Goal: Task Accomplishment & Management: Use online tool/utility

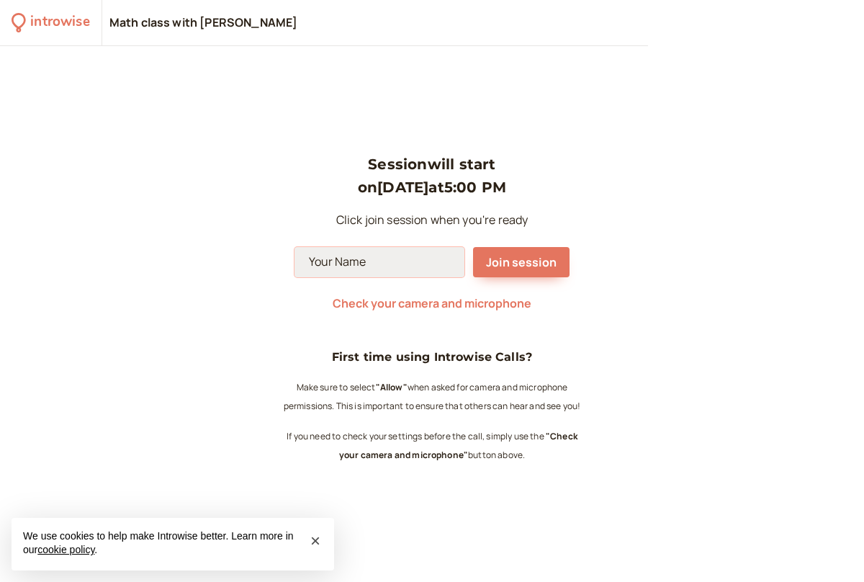
click at [390, 261] on input at bounding box center [380, 262] width 170 height 30
type input "[PERSON_NAME]"
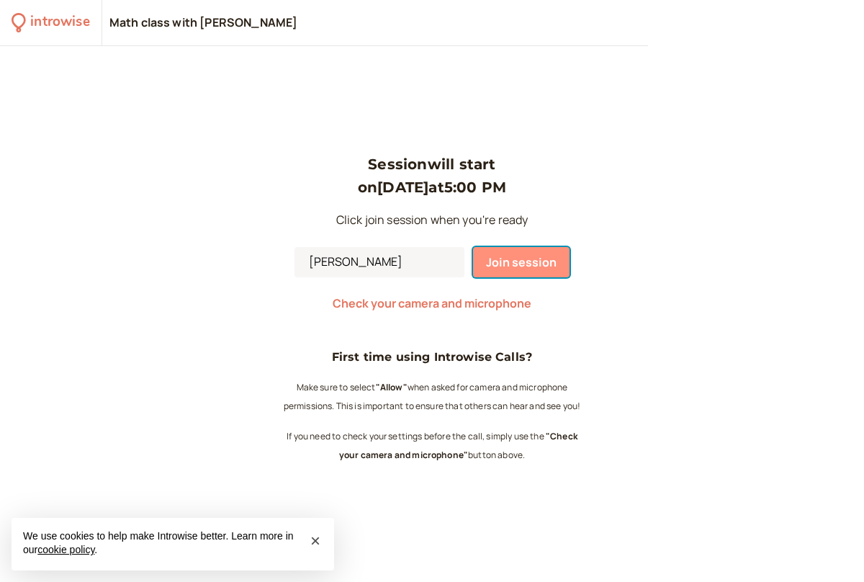
click at [533, 261] on span "Join session" at bounding box center [521, 262] width 71 height 16
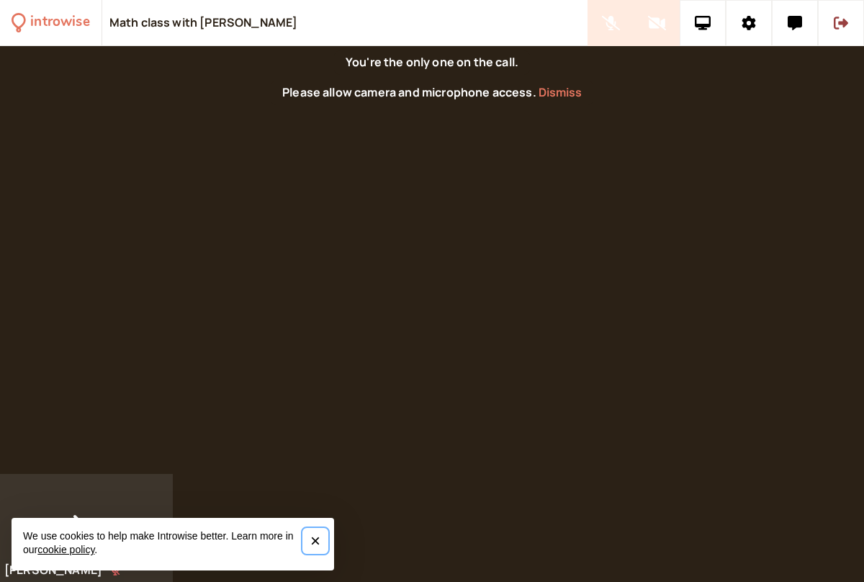
click at [313, 538] on span "×" at bounding box center [315, 540] width 10 height 19
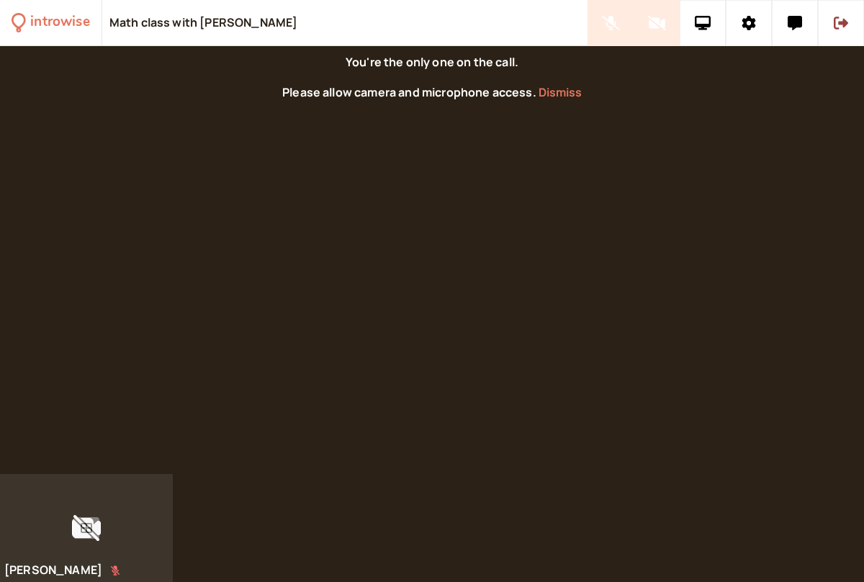
click at [94, 527] on button at bounding box center [86, 528] width 26 height 22
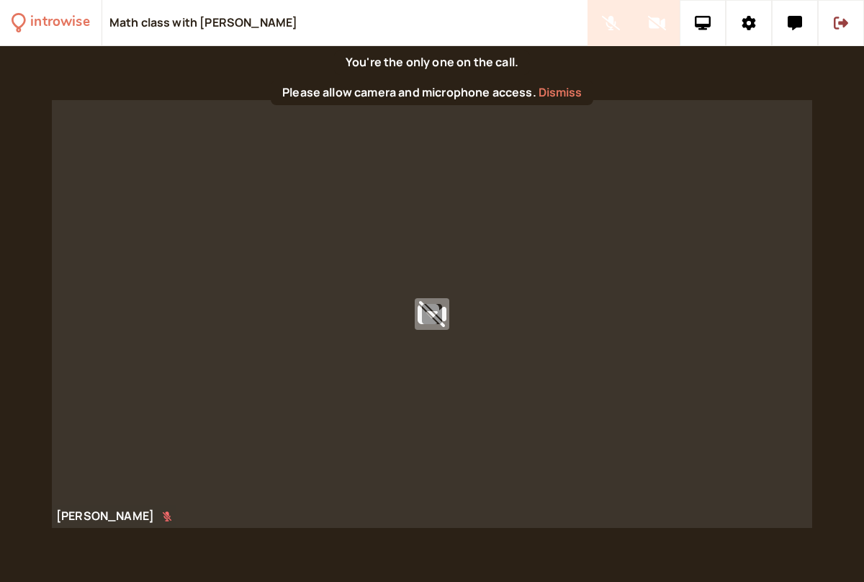
click at [397, 345] on div at bounding box center [432, 314] width 761 height 428
click at [434, 300] on button at bounding box center [432, 314] width 35 height 32
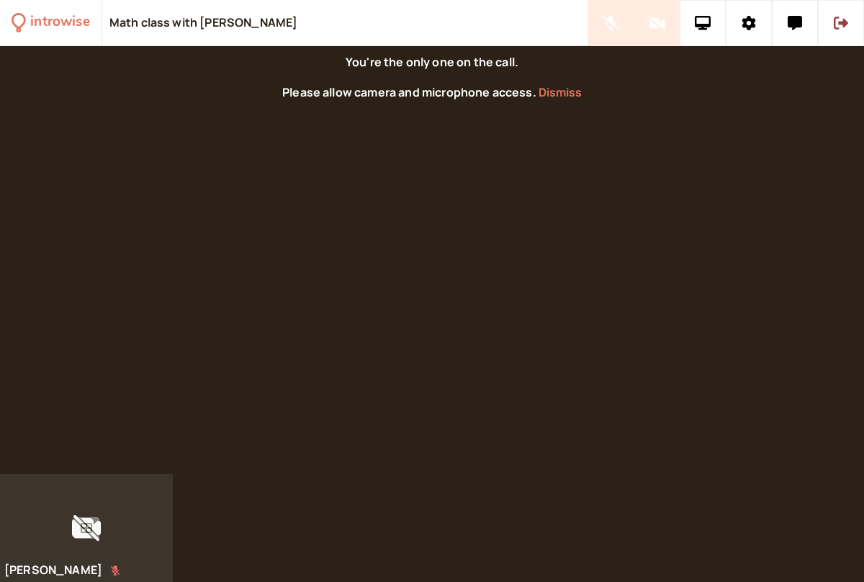
click at [94, 569] on div at bounding box center [86, 528] width 173 height 108
click at [84, 532] on icon at bounding box center [87, 528] width 12 height 10
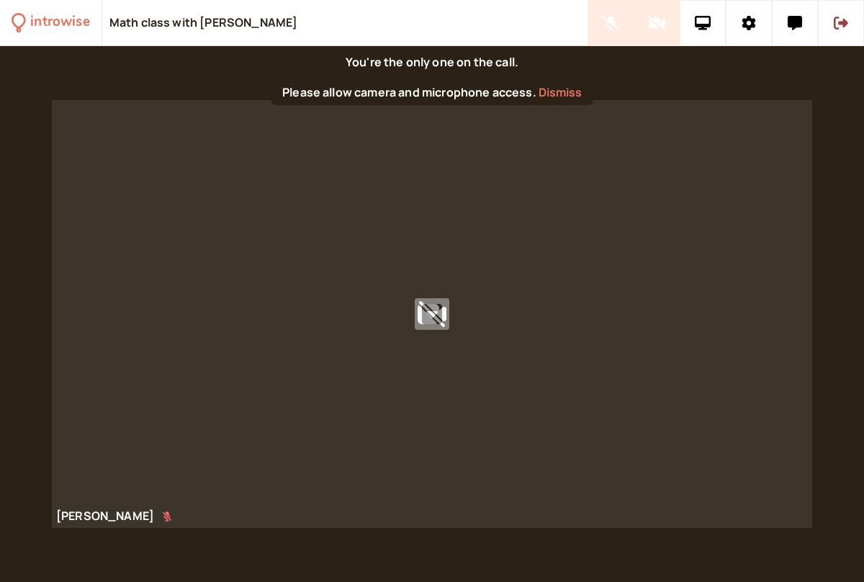
click at [437, 321] on icon at bounding box center [432, 314] width 20 height 20
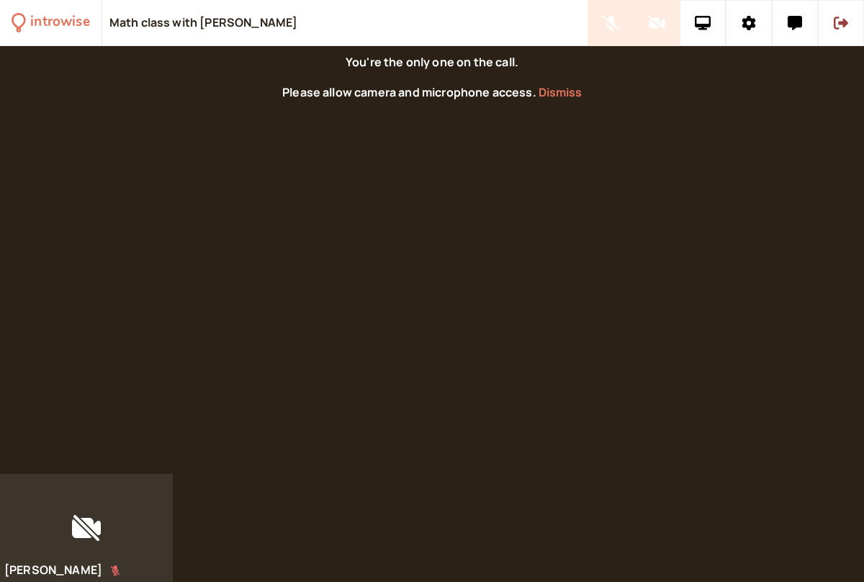
click at [491, 68] on div "You're the only one on the call." at bounding box center [432, 62] width 196 height 24
click at [457, 95] on div "Please allow camera and microphone access. Dismiss" at bounding box center [432, 93] width 323 height 24
click at [679, 18] on div at bounding box center [726, 23] width 277 height 46
click at [684, 24] on button at bounding box center [703, 23] width 46 height 46
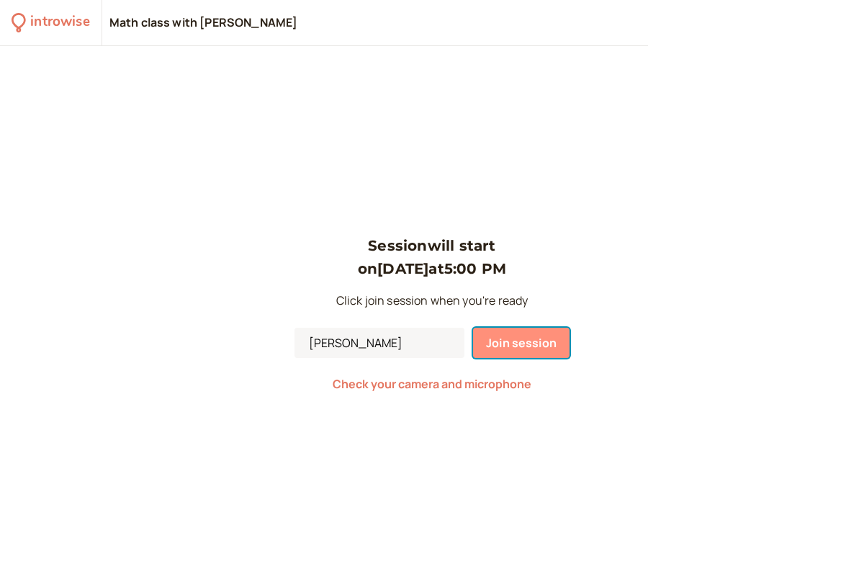
click at [518, 345] on span "Join session" at bounding box center [521, 343] width 71 height 16
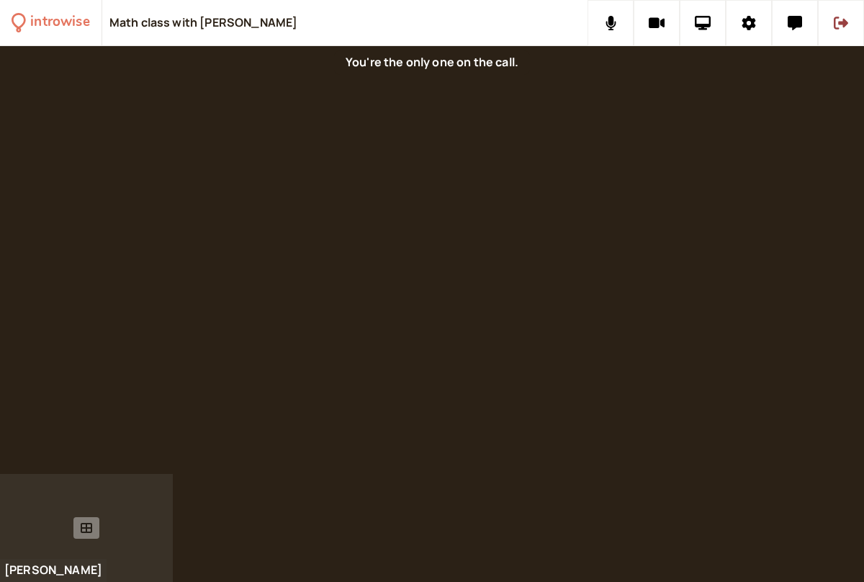
click at [138, 510] on div at bounding box center [86, 528] width 173 height 108
click at [85, 527] on icon at bounding box center [87, 528] width 12 height 12
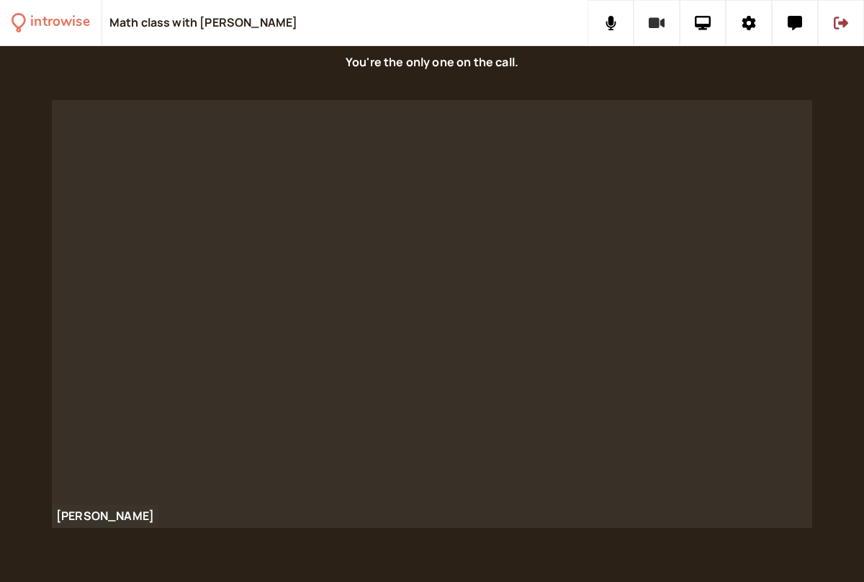
click at [652, 27] on icon at bounding box center [657, 23] width 17 height 11
click at [652, 27] on icon at bounding box center [657, 23] width 18 height 14
click at [656, 32] on button at bounding box center [657, 23] width 46 height 46
click at [619, 26] on button at bounding box center [611, 23] width 46 height 46
click at [619, 26] on icon at bounding box center [611, 23] width 18 height 14
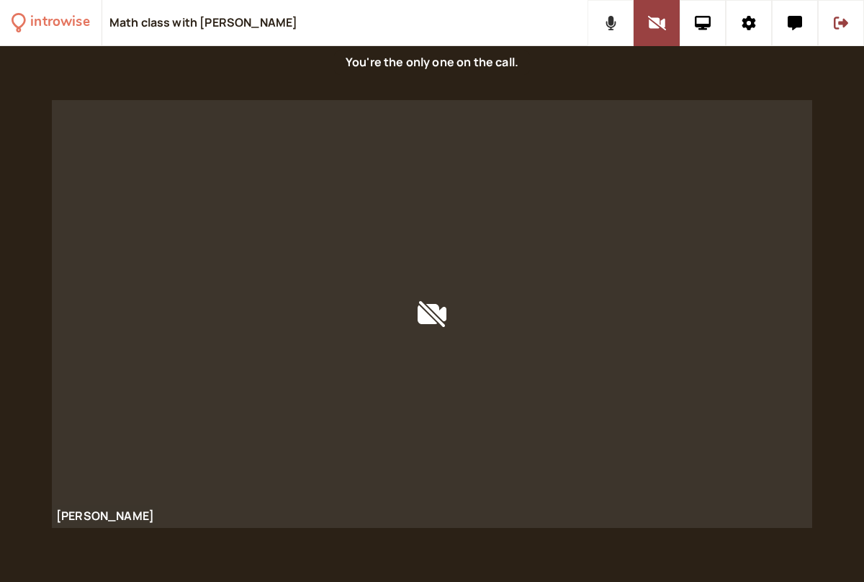
click at [619, 24] on button at bounding box center [611, 23] width 46 height 46
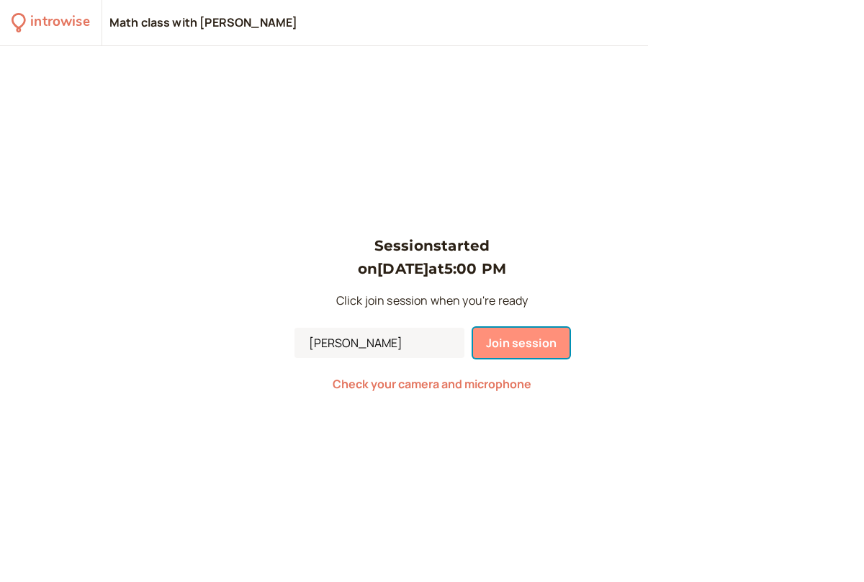
click at [514, 343] on span "Join session" at bounding box center [521, 343] width 71 height 16
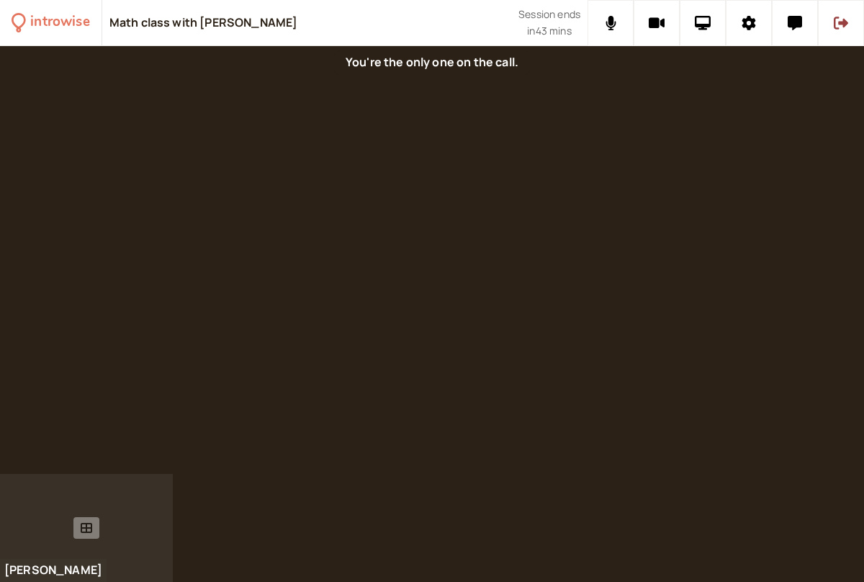
click at [86, 531] on icon at bounding box center [87, 528] width 12 height 10
